Goal: Information Seeking & Learning: Learn about a topic

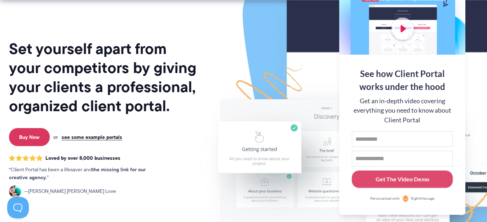
scroll to position [108, 0]
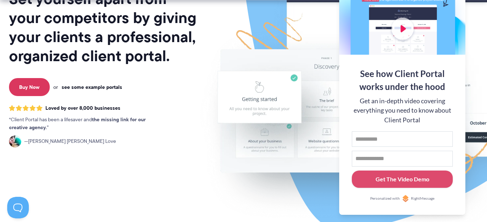
click at [87, 89] on link "see some example portals" at bounding box center [92, 87] width 61 height 6
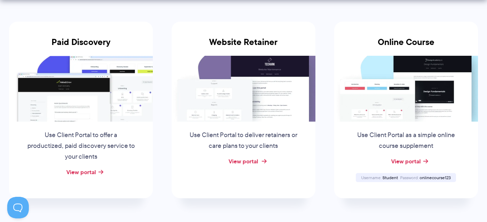
click at [258, 162] on link "View portal" at bounding box center [244, 161] width 30 height 9
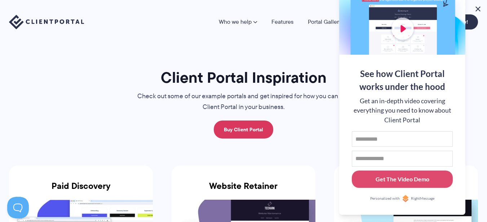
click at [477, 9] on button at bounding box center [478, 9] width 9 height 9
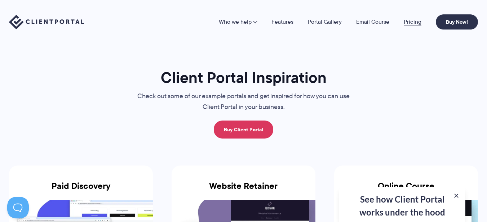
click at [408, 22] on link "Pricing" at bounding box center [413, 22] width 18 height 6
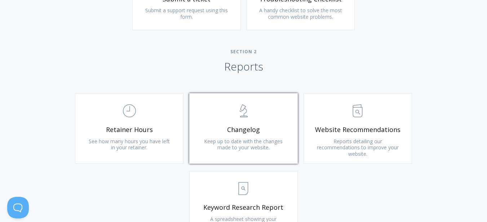
scroll to position [433, 0]
click at [248, 134] on link ".st0{fill:none;stroke:#000000;stroke-width:2;stroke-miterlimit:10;} Untitled-25…" at bounding box center [243, 128] width 109 height 71
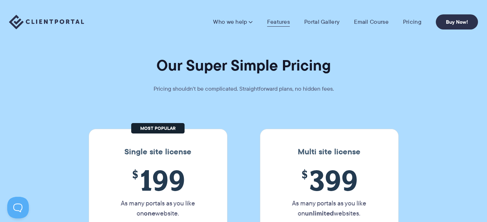
click at [281, 21] on link "Features" at bounding box center [278, 21] width 23 height 7
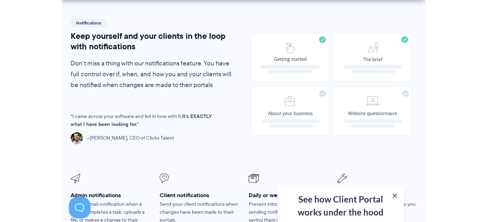
scroll to position [505, 0]
